Goal: Find specific page/section: Find specific page/section

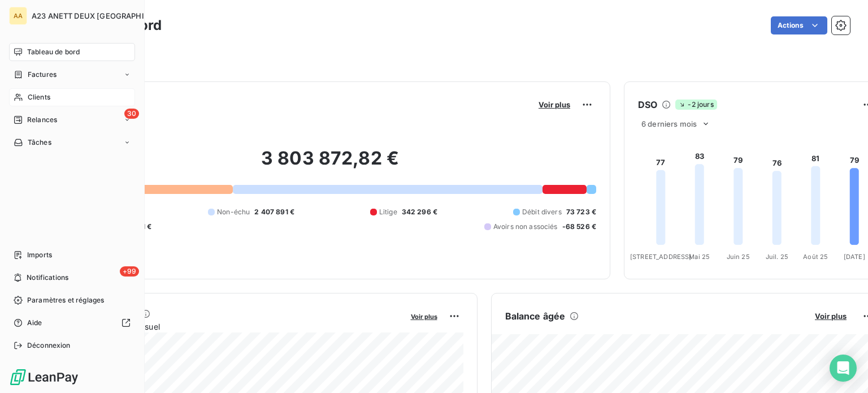
click at [38, 94] on span "Clients" at bounding box center [39, 97] width 23 height 10
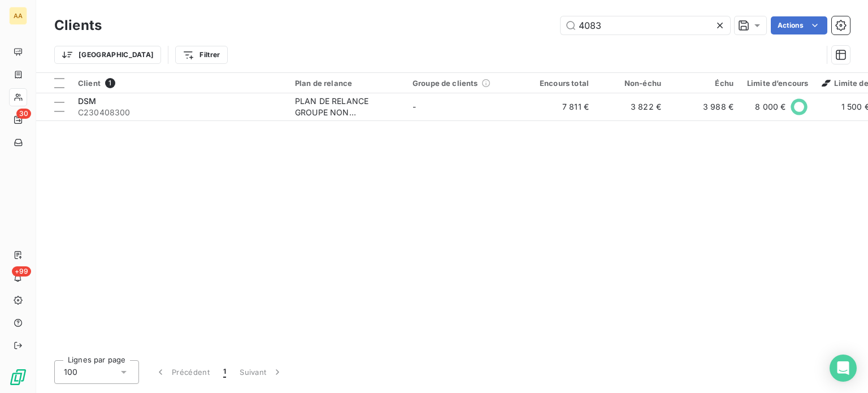
drag, startPoint x: 600, startPoint y: 20, endPoint x: 549, endPoint y: 24, distance: 51.0
click at [552, 24] on div "4083 Actions" at bounding box center [482, 25] width 735 height 18
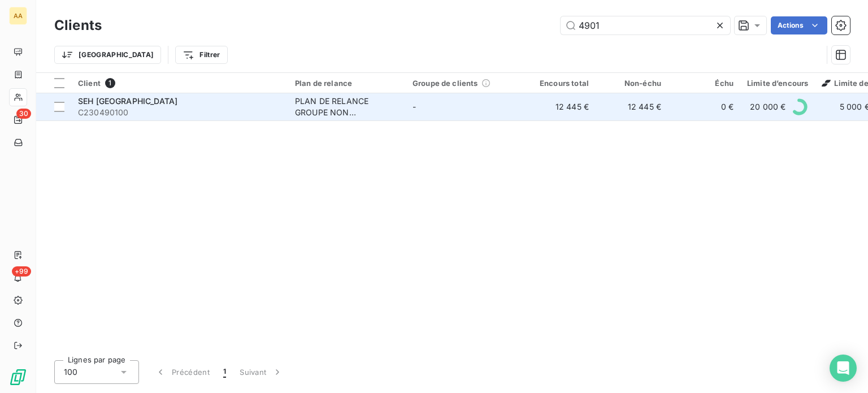
type input "4901"
click at [144, 109] on span "C230490100" at bounding box center [179, 112] width 203 height 11
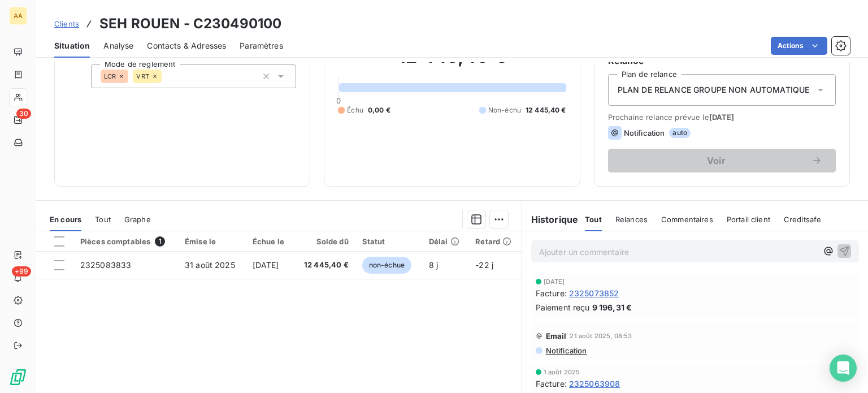
scroll to position [113, 0]
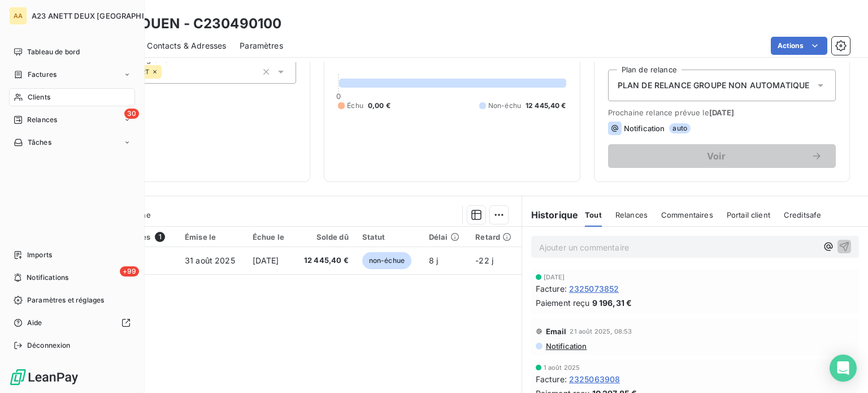
click at [29, 97] on span "Clients" at bounding box center [39, 97] width 23 height 10
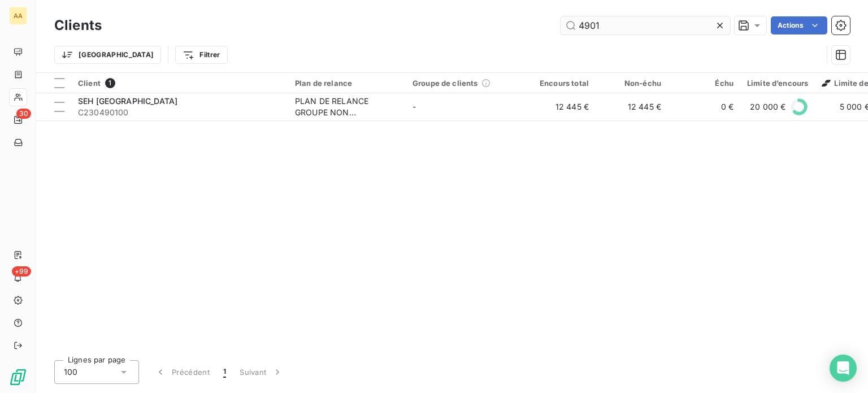
drag, startPoint x: 610, startPoint y: 27, endPoint x: 562, endPoint y: 25, distance: 48.1
click at [562, 25] on input "4901" at bounding box center [646, 25] width 170 height 18
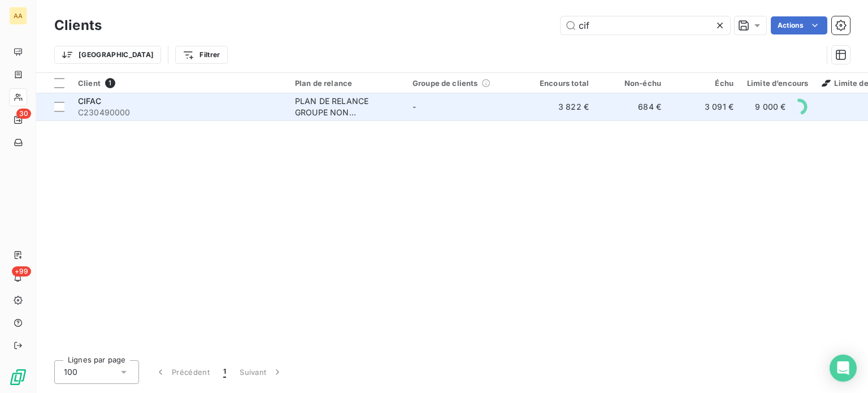
type input "cif"
click at [170, 108] on span "C230490000" at bounding box center [179, 112] width 203 height 11
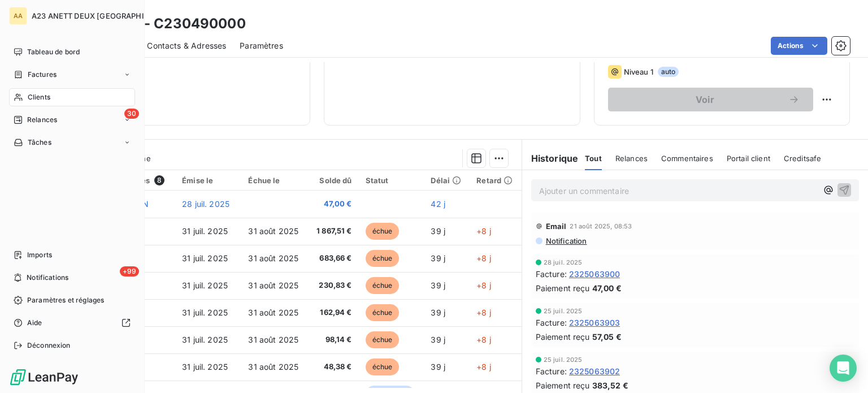
click at [36, 93] on span "Clients" at bounding box center [39, 97] width 23 height 10
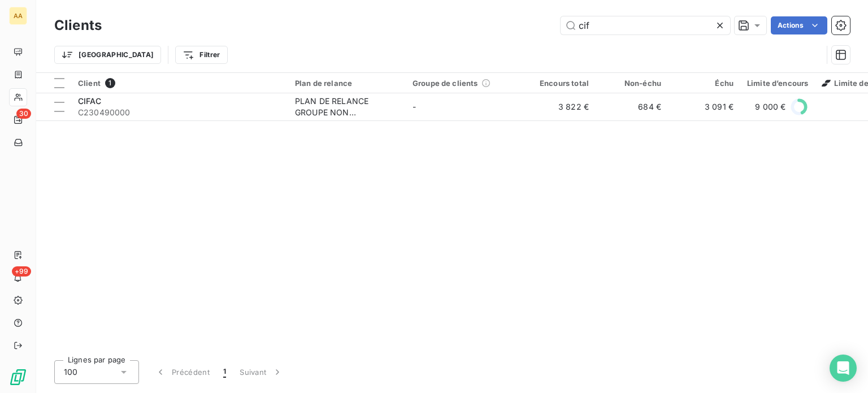
drag, startPoint x: 607, startPoint y: 26, endPoint x: 440, endPoint y: 26, distance: 166.2
click at [451, 27] on div "cif Actions" at bounding box center [482, 25] width 735 height 18
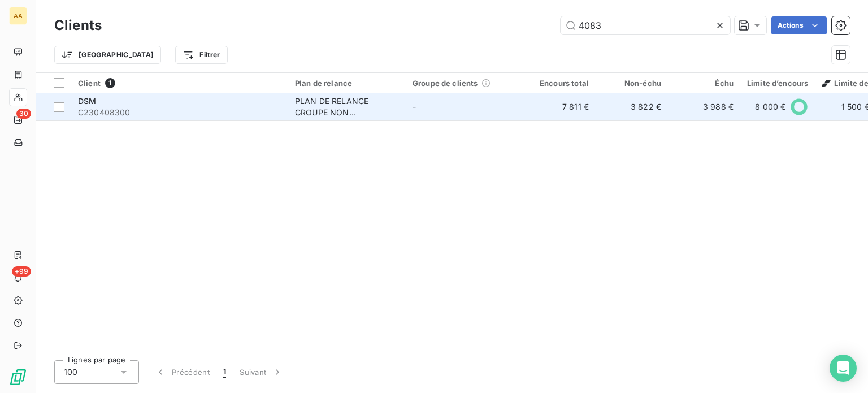
type input "4083"
click at [134, 101] on div "DSM" at bounding box center [179, 101] width 203 height 11
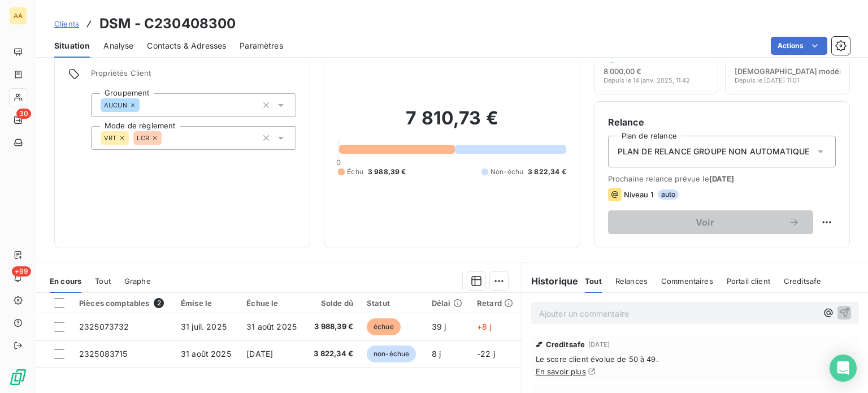
scroll to position [113, 0]
